Goal: Task Accomplishment & Management: Use online tool/utility

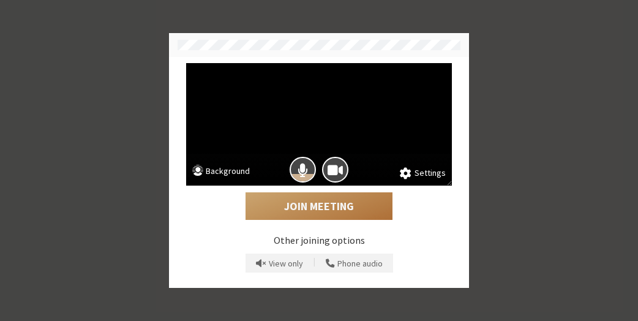
click at [324, 209] on button "Join Meeting" at bounding box center [318, 206] width 147 height 28
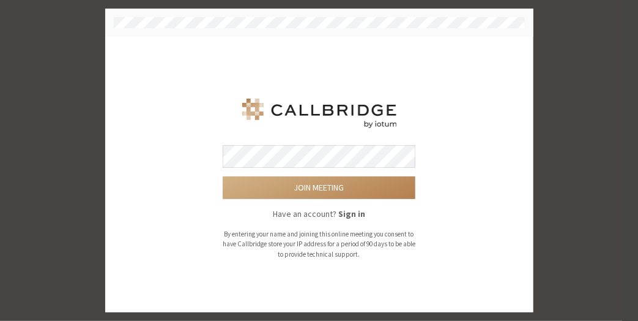
click at [223, 176] on button "Join meeting" at bounding box center [319, 187] width 193 height 23
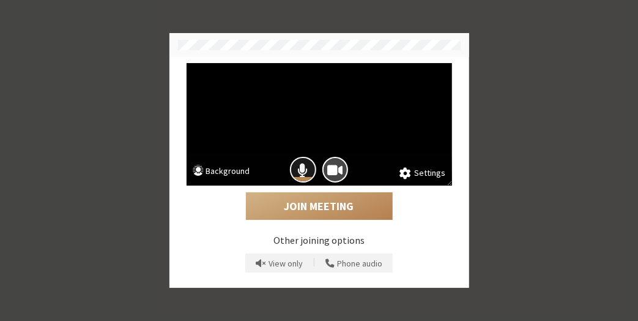
click at [300, 171] on span "Mic is on" at bounding box center [303, 170] width 10 height 17
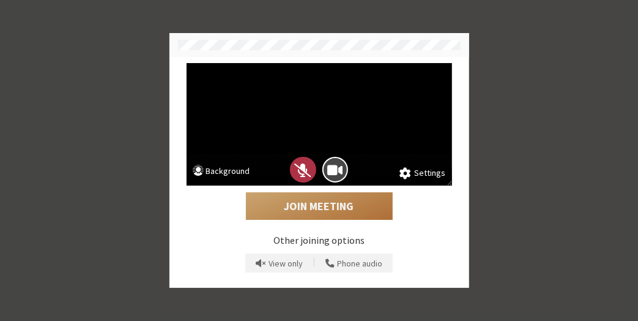
click at [308, 202] on button "Join Meeting" at bounding box center [319, 206] width 147 height 28
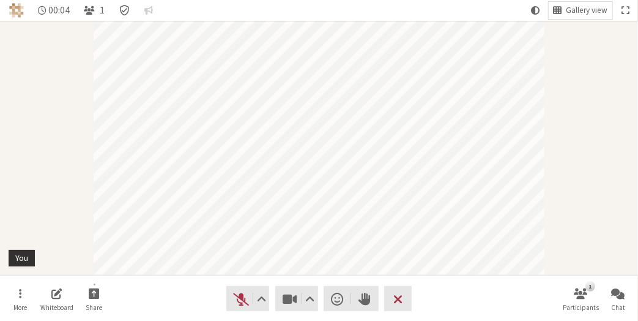
click at [598, 231] on div "Participant" at bounding box center [319, 148] width 638 height 254
click at [605, 308] on button "Chat" at bounding box center [618, 298] width 34 height 33
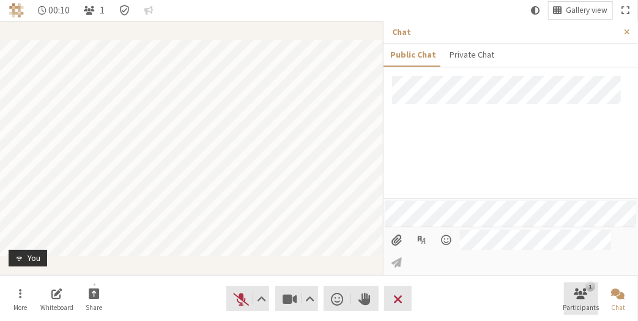
click at [575, 297] on span "Open participant list" at bounding box center [581, 293] width 13 height 14
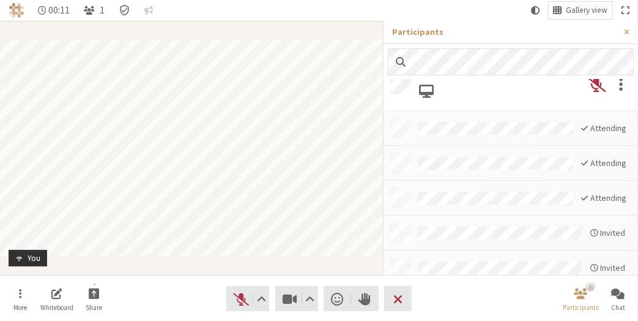
scroll to position [24, 0]
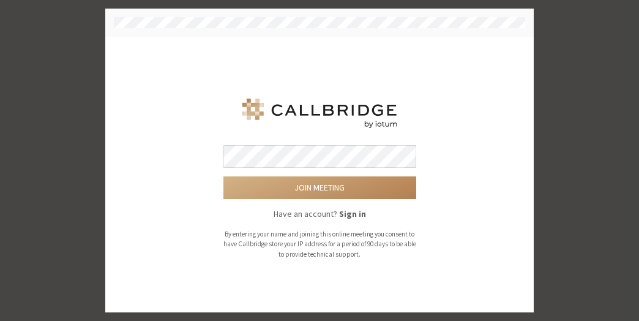
click at [223, 176] on button "Join meeting" at bounding box center [319, 187] width 193 height 23
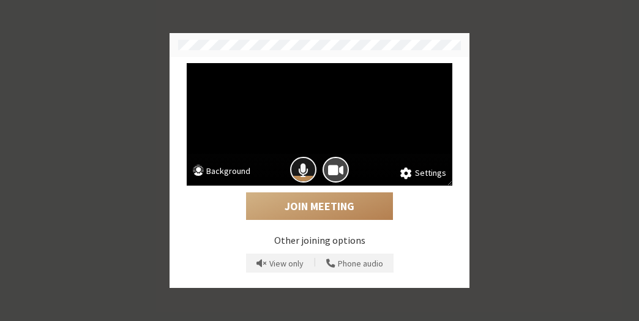
click at [302, 163] on span "Mic is on" at bounding box center [303, 170] width 10 height 17
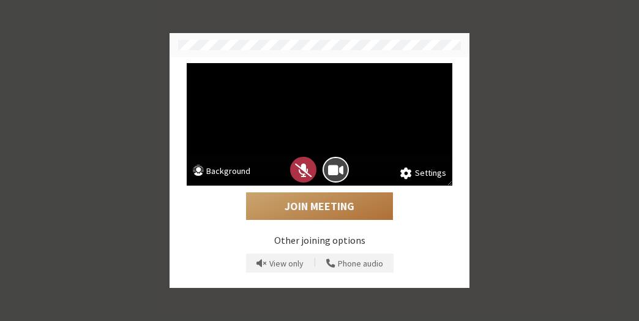
click at [319, 203] on button "Join Meeting" at bounding box center [319, 206] width 147 height 28
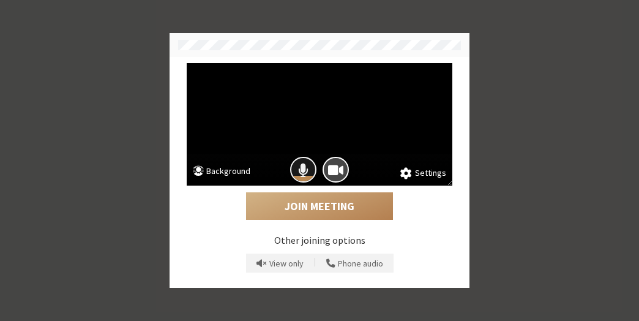
click at [308, 169] on button "Mic is on" at bounding box center [303, 170] width 26 height 26
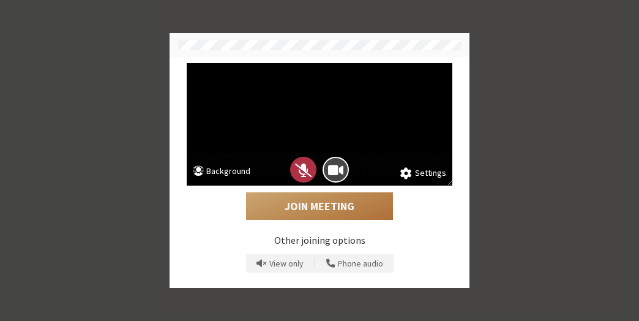
click at [335, 205] on button "Join Meeting" at bounding box center [319, 206] width 147 height 28
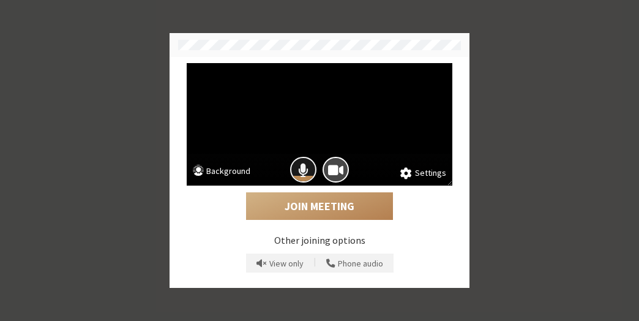
click at [292, 164] on button "Mic is on" at bounding box center [303, 170] width 26 height 26
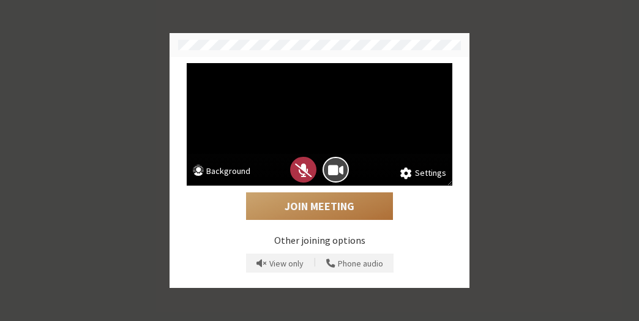
click at [310, 209] on button "Join Meeting" at bounding box center [319, 206] width 147 height 28
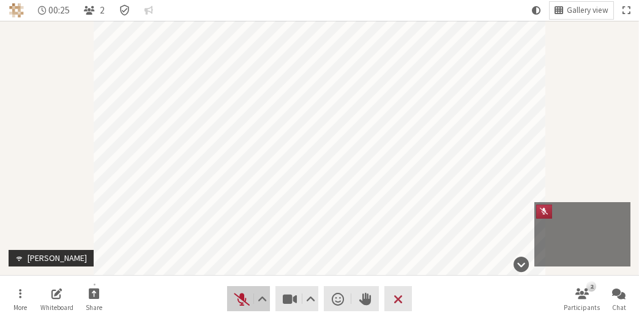
click at [244, 309] on button "Audio" at bounding box center [248, 298] width 43 height 25
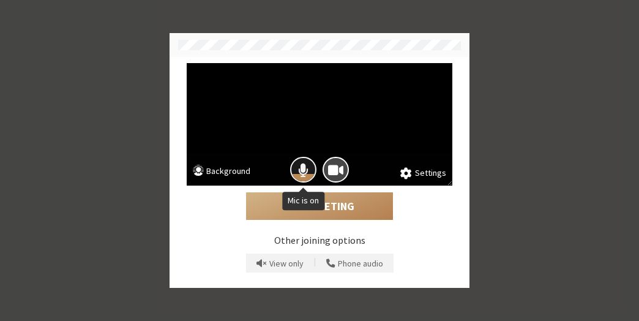
click at [307, 172] on span "Mic is on" at bounding box center [303, 170] width 10 height 17
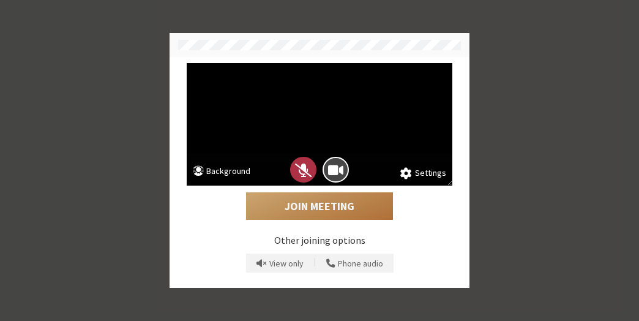
click at [330, 206] on button "Join Meeting" at bounding box center [319, 206] width 147 height 28
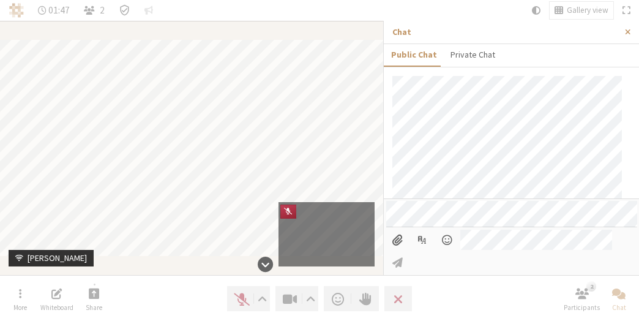
scroll to position [8, 0]
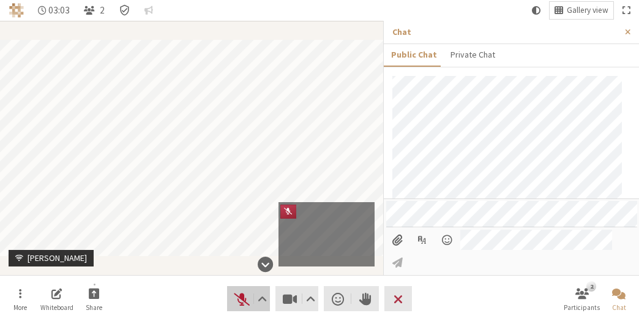
click at [232, 300] on button "Audio" at bounding box center [248, 298] width 43 height 25
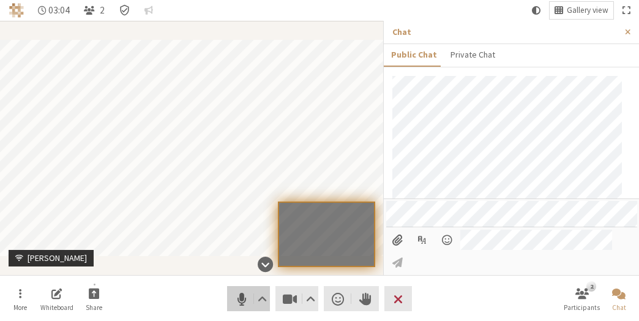
click at [232, 300] on button "Audio" at bounding box center [248, 298] width 43 height 25
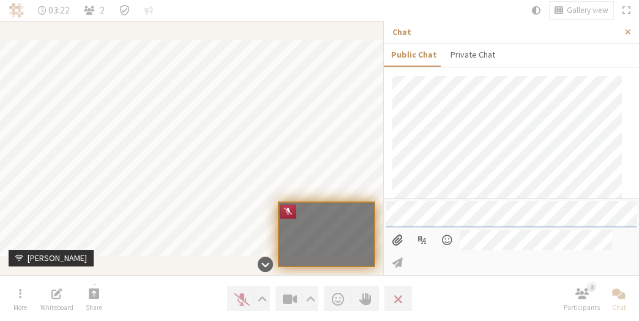
scroll to position [406, 0]
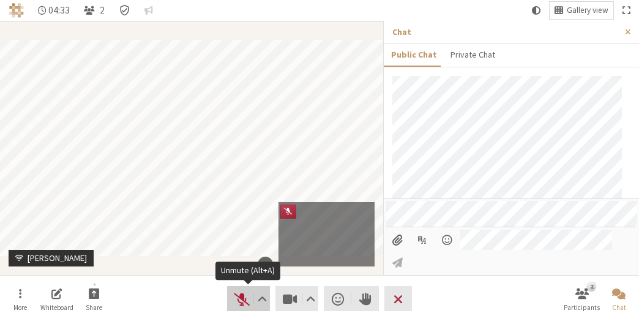
click at [244, 290] on span "Unmute (Alt+A)" at bounding box center [241, 298] width 17 height 17
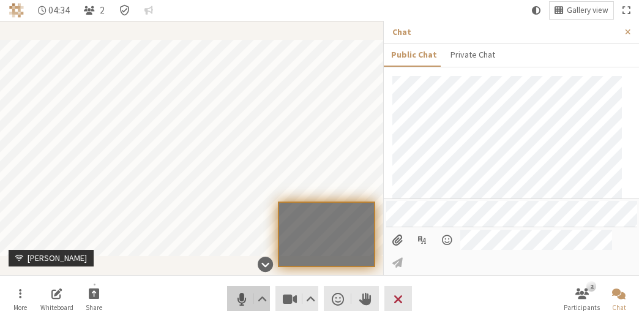
click at [244, 290] on span "Mute (Alt+A)" at bounding box center [241, 298] width 17 height 17
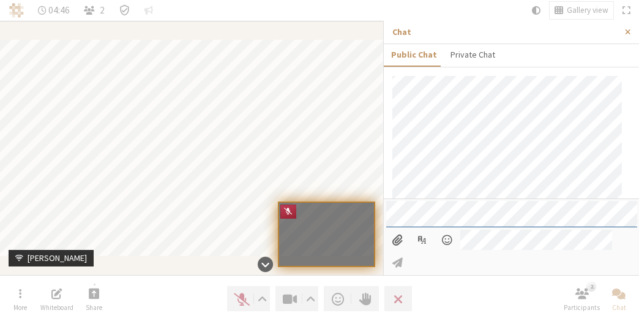
scroll to position [671, 0]
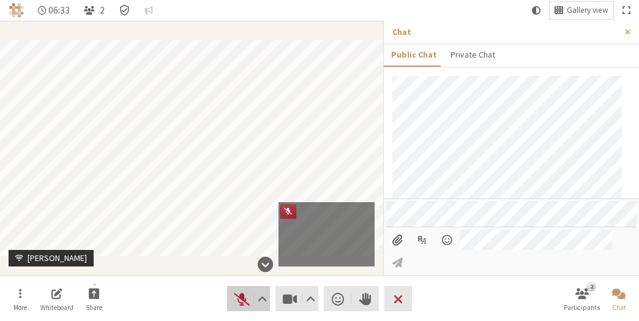
click at [245, 300] on span "Unmute (Alt+A)" at bounding box center [241, 298] width 17 height 17
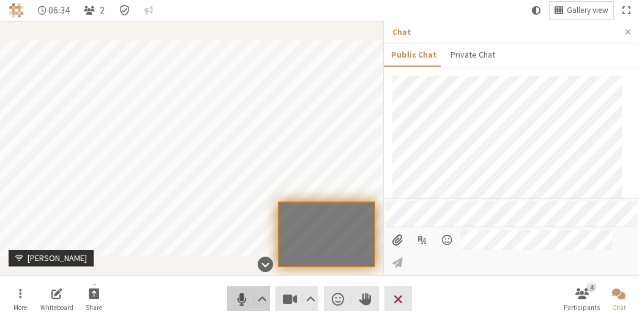
click at [245, 300] on span "Mute (Alt+A)" at bounding box center [241, 298] width 17 height 17
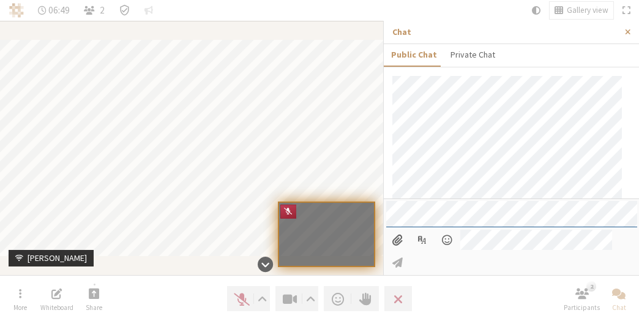
scroll to position [936, 0]
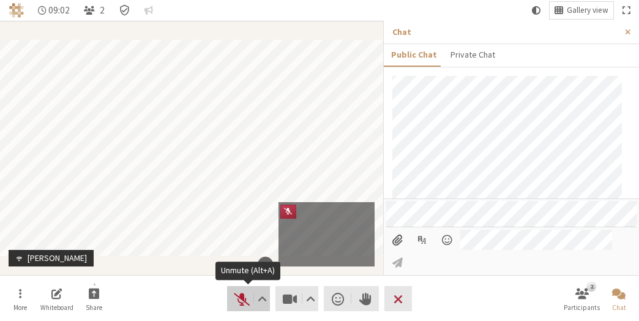
click at [231, 291] on button "Audio" at bounding box center [248, 298] width 43 height 25
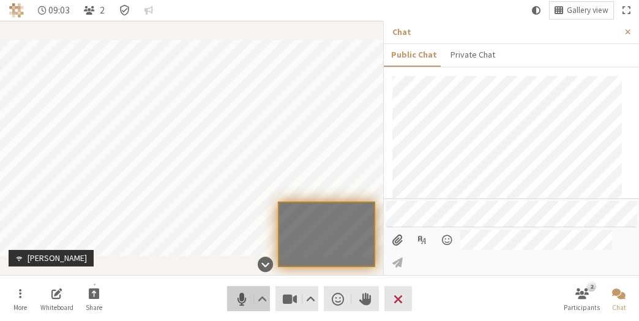
click at [231, 291] on button "Audio" at bounding box center [248, 298] width 43 height 25
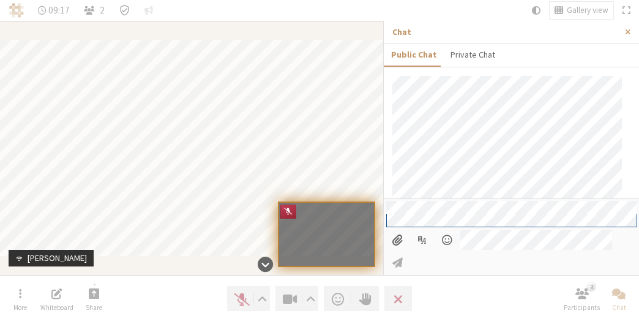
scroll to position [1201, 0]
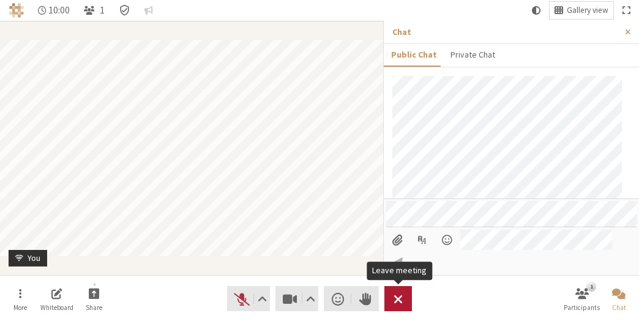
click at [393, 296] on span "Leave meeting" at bounding box center [397, 298] width 9 height 17
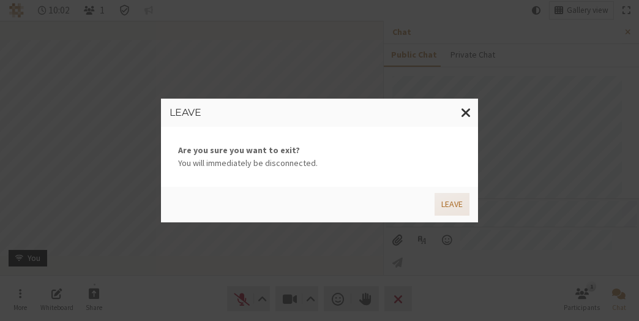
click at [461, 212] on button "Leave" at bounding box center [451, 204] width 35 height 23
